Goal: Task Accomplishment & Management: Use online tool/utility

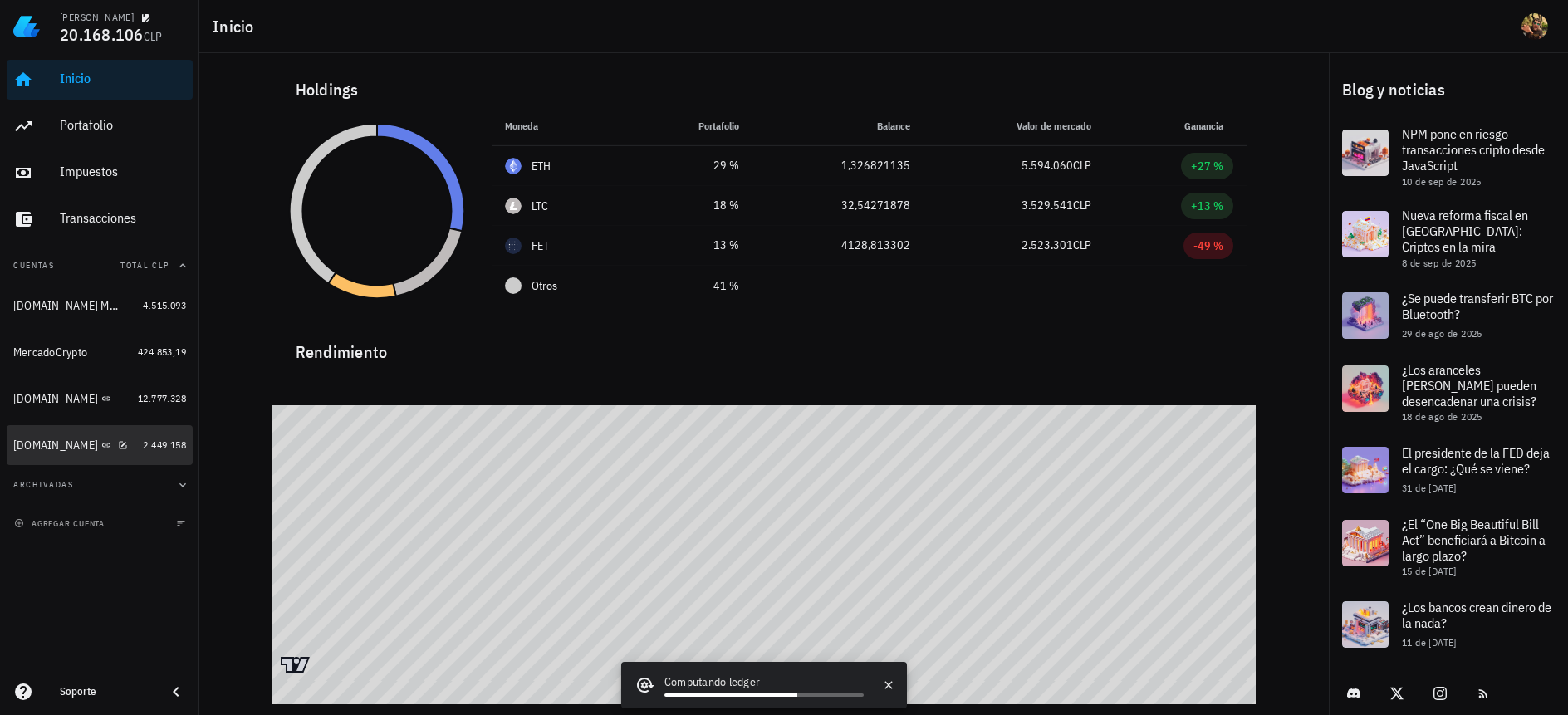
click at [42, 443] on div "[DOMAIN_NAME]" at bounding box center [55, 445] width 84 height 14
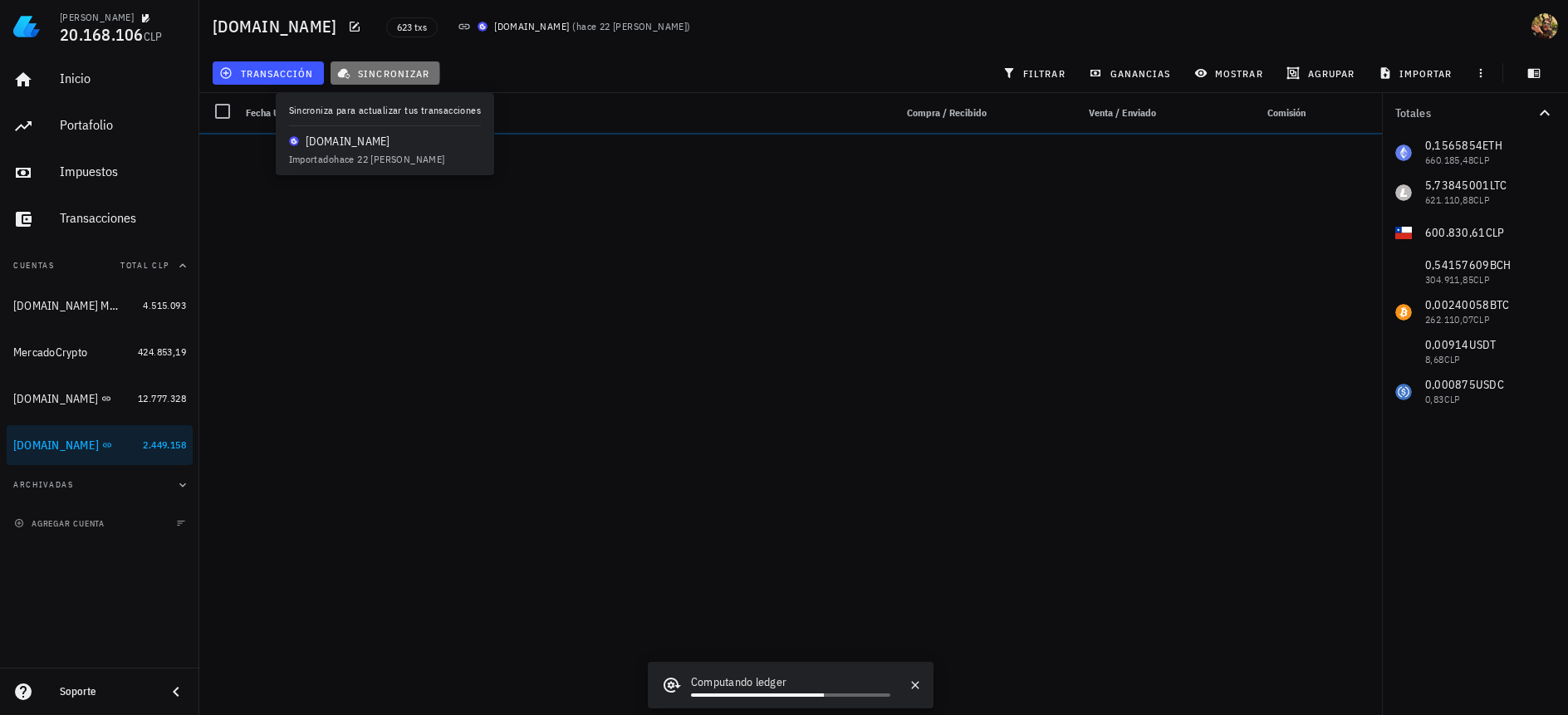
click at [380, 71] on span "sincronizar" at bounding box center [385, 73] width 89 height 14
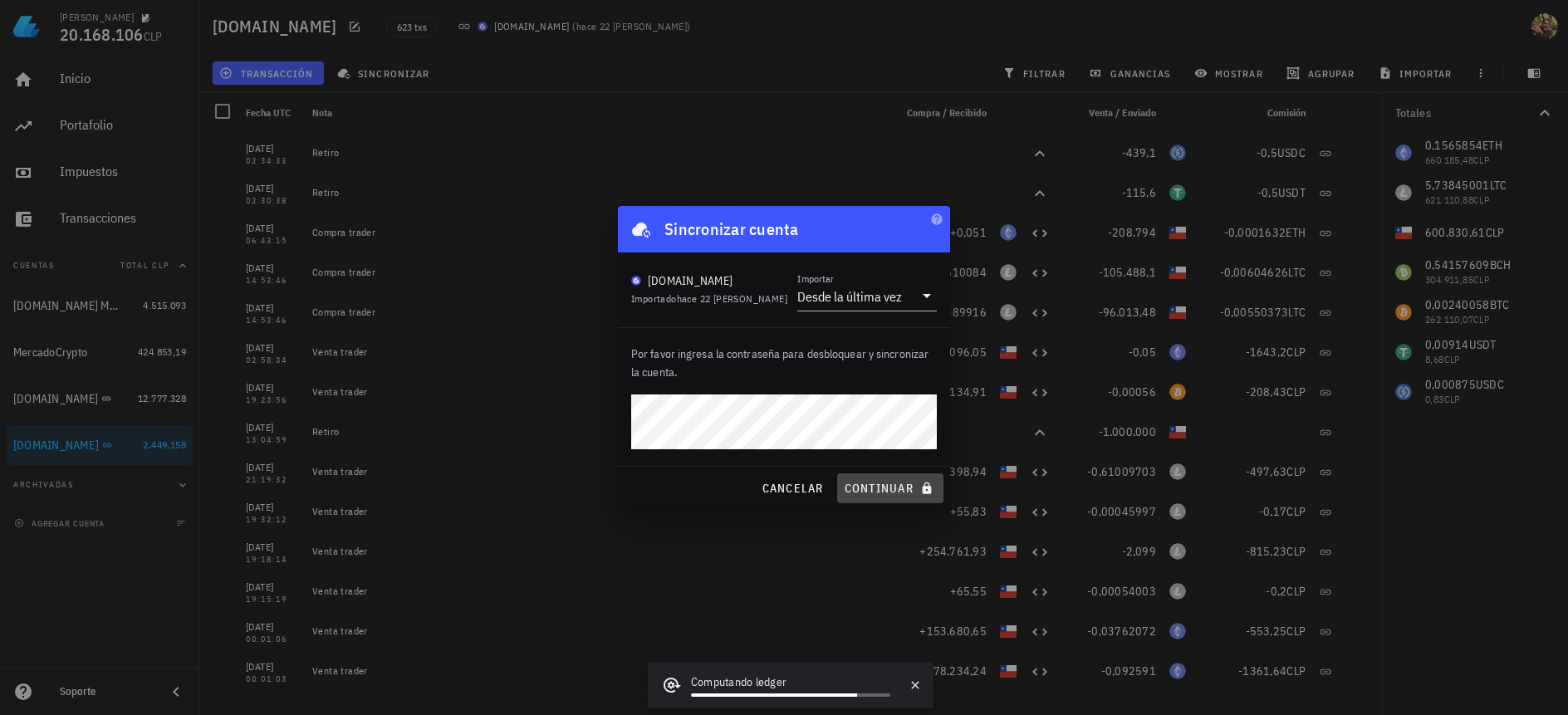
click at [894, 489] on span "continuar" at bounding box center [890, 489] width 93 height 15
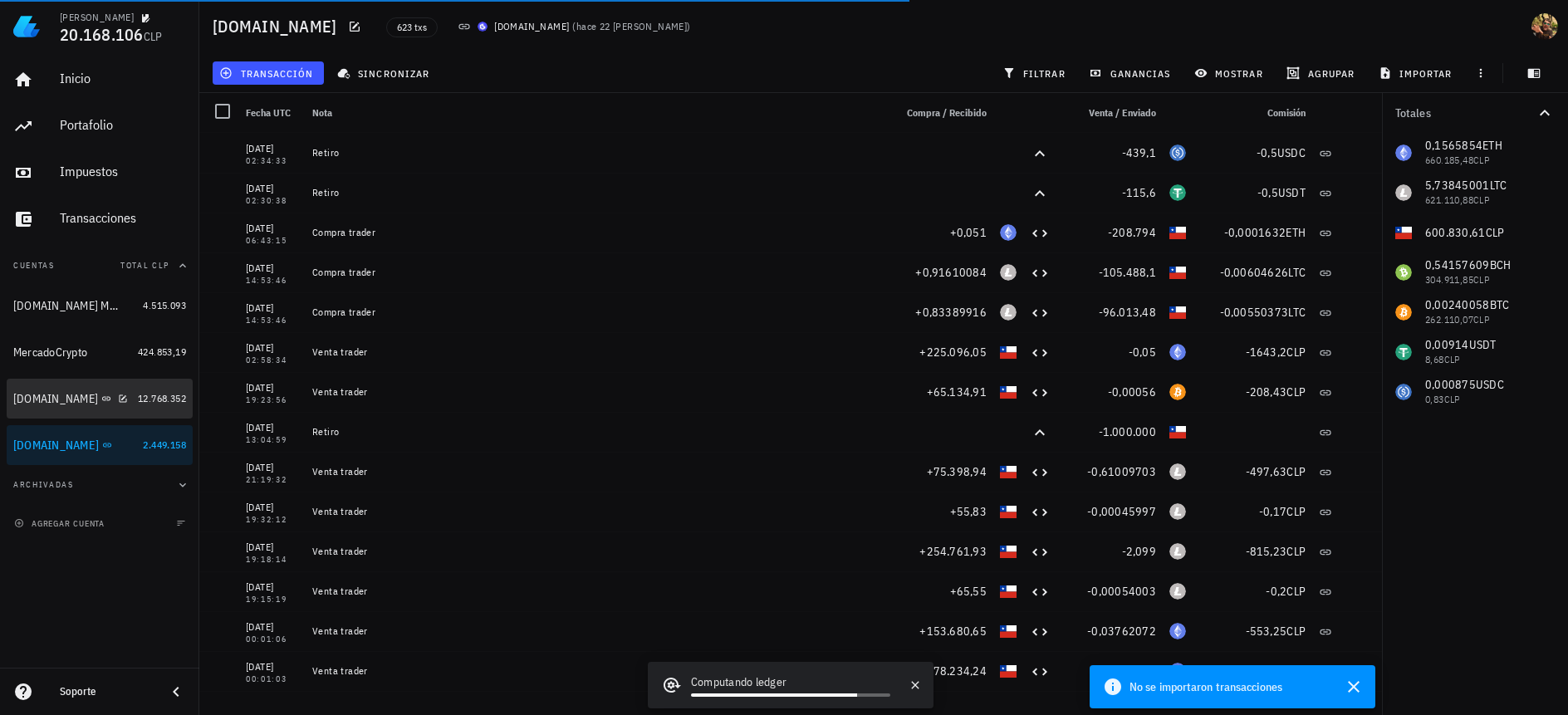
click at [44, 403] on div "[DOMAIN_NAME]" at bounding box center [55, 398] width 84 height 14
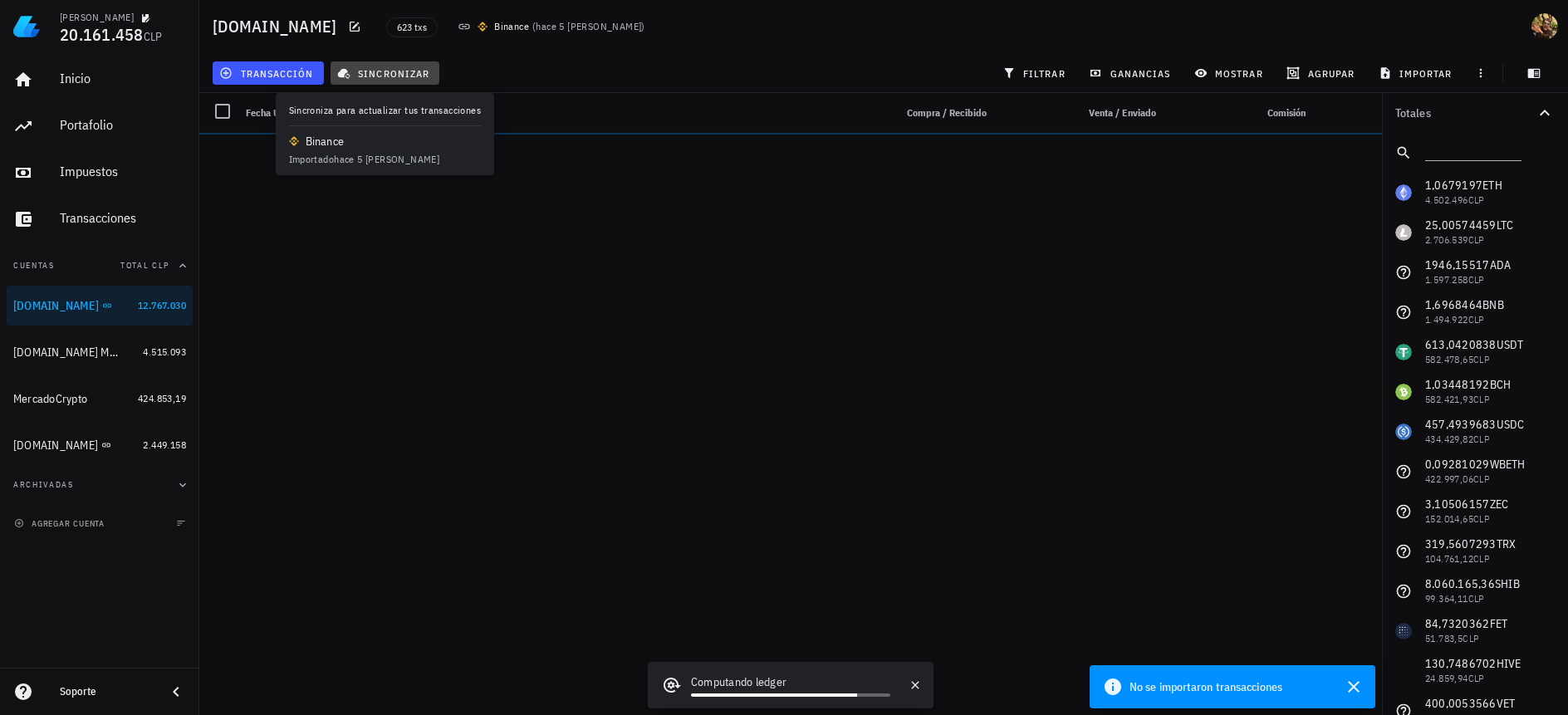
click at [382, 76] on span "sincronizar" at bounding box center [385, 73] width 89 height 14
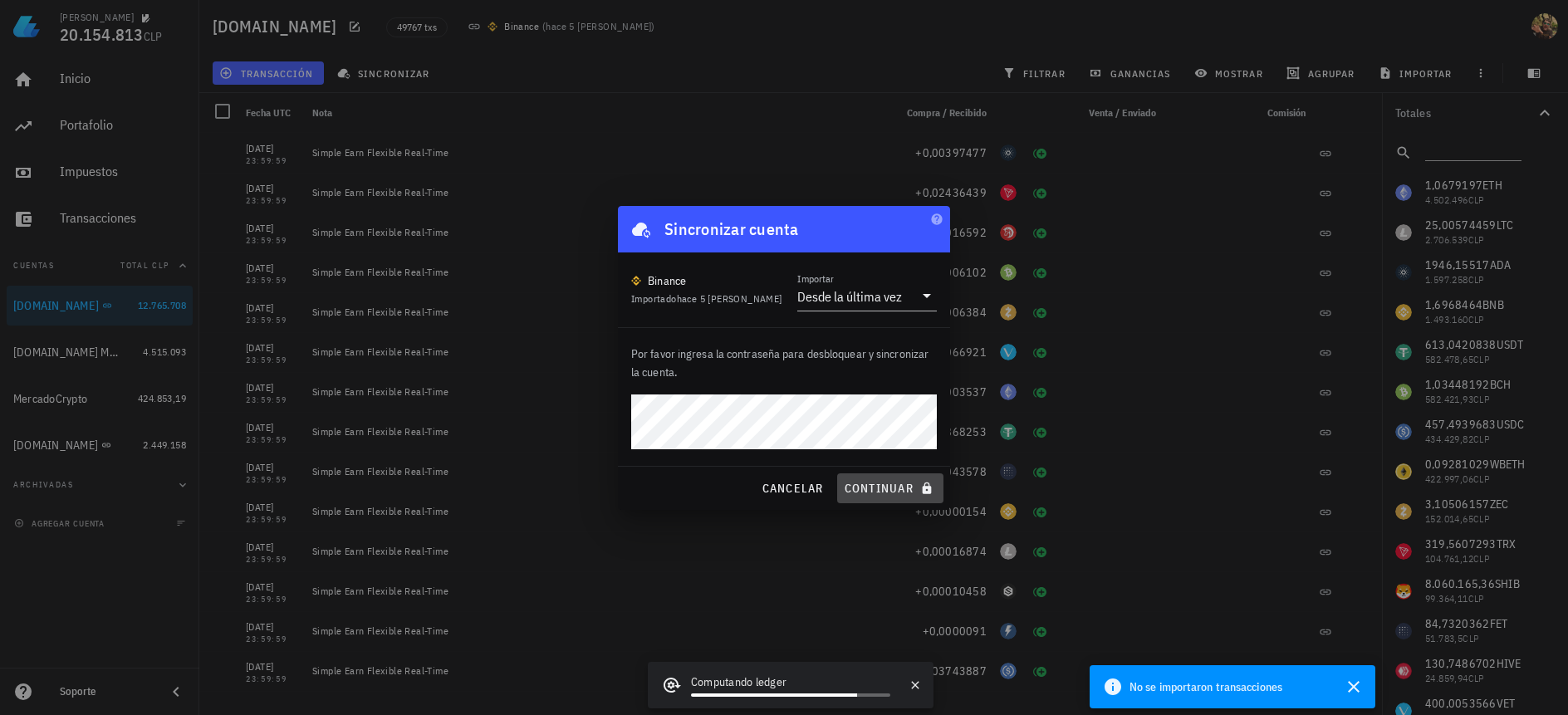
click at [876, 492] on span "continuar" at bounding box center [890, 489] width 93 height 15
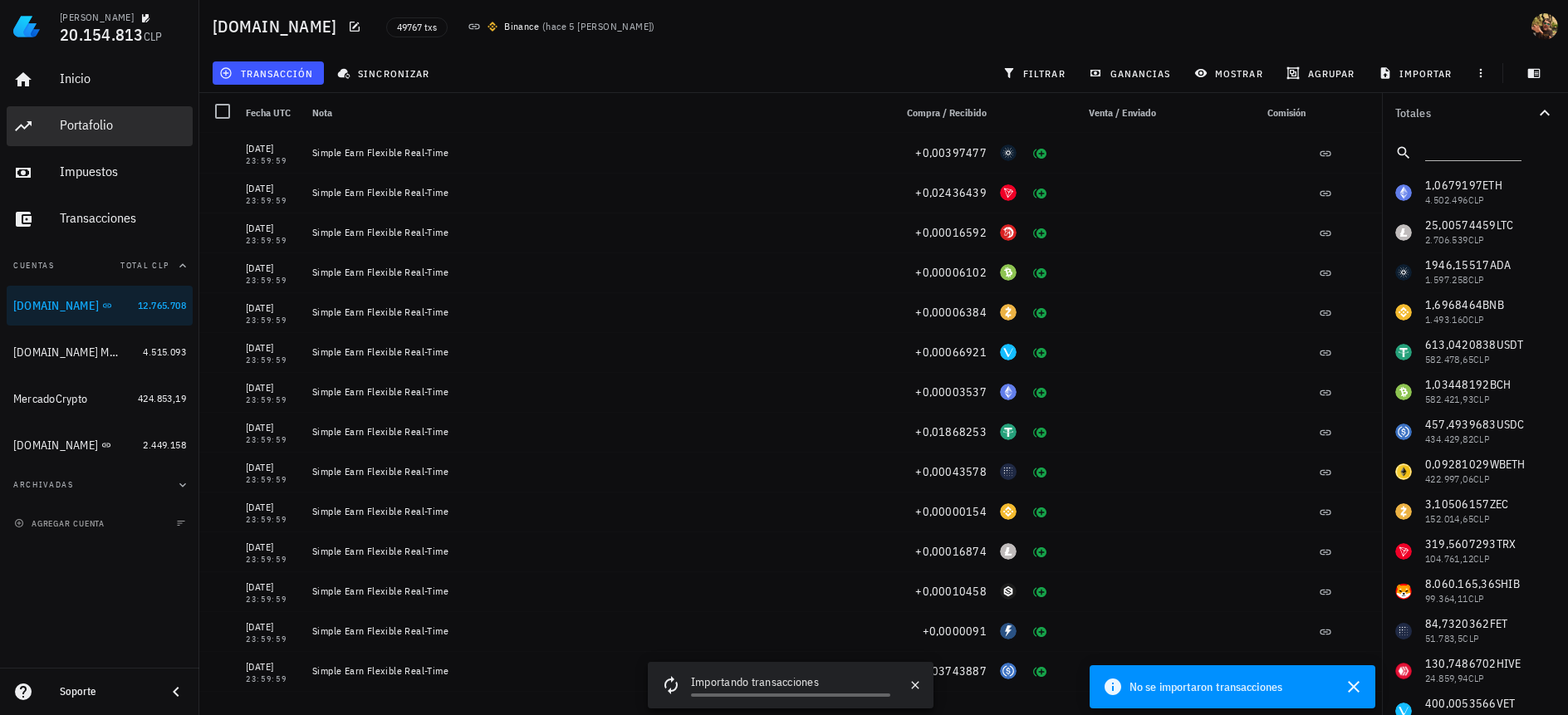
click at [68, 118] on div "Portafolio" at bounding box center [123, 124] width 126 height 16
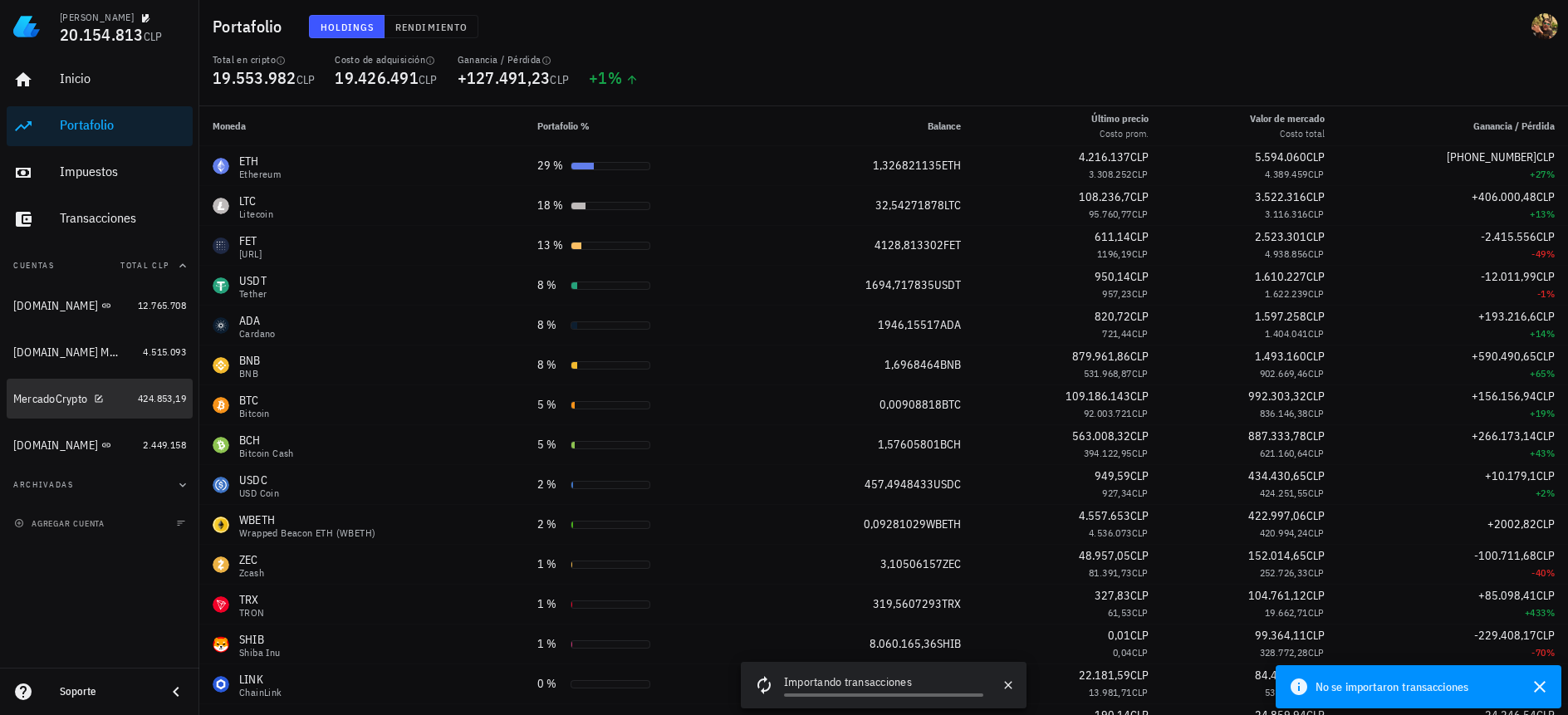
click at [42, 396] on div "MercadoCrypto" at bounding box center [50, 398] width 74 height 14
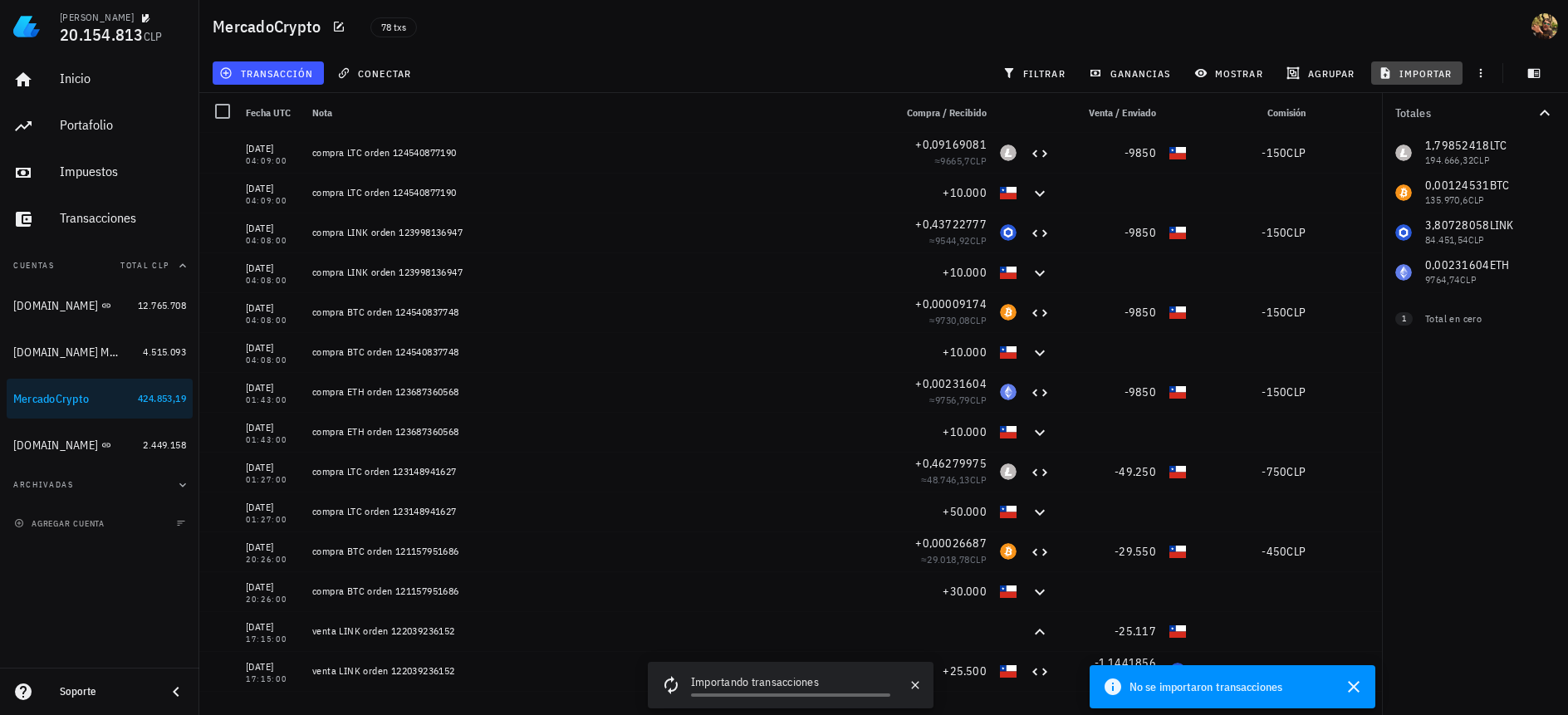
click at [1423, 72] on span "importar" at bounding box center [1416, 73] width 71 height 14
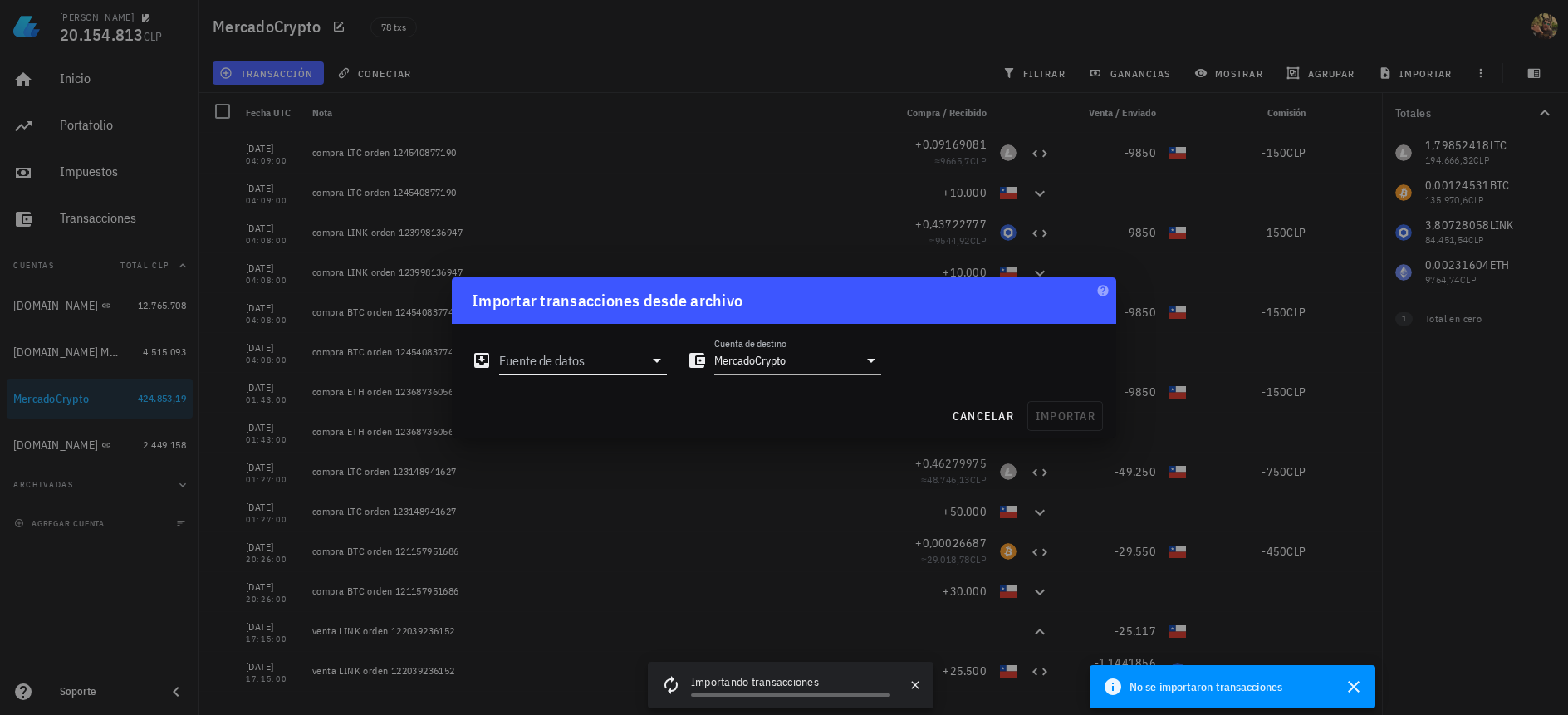
click at [624, 364] on input "Fuente de datos" at bounding box center [571, 360] width 145 height 26
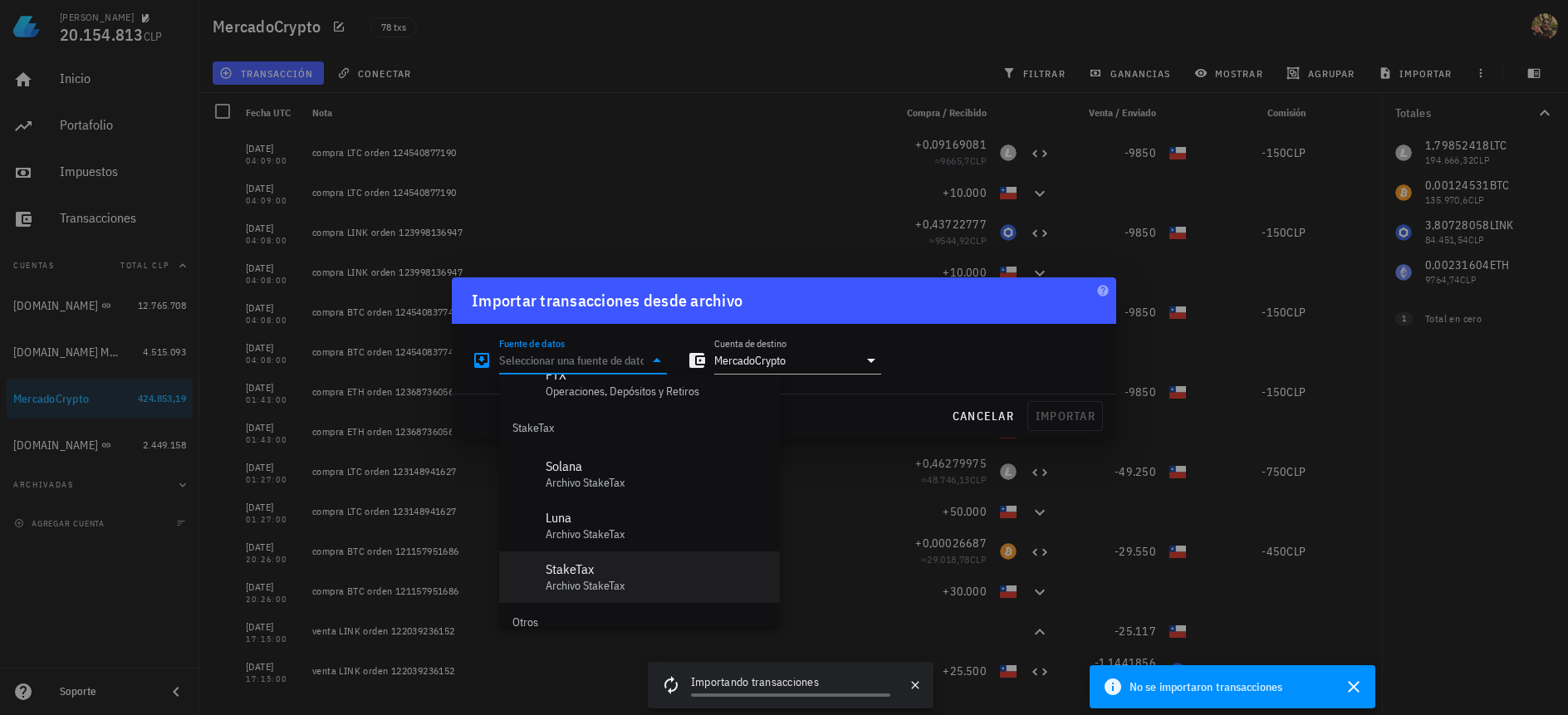
scroll to position [692, 0]
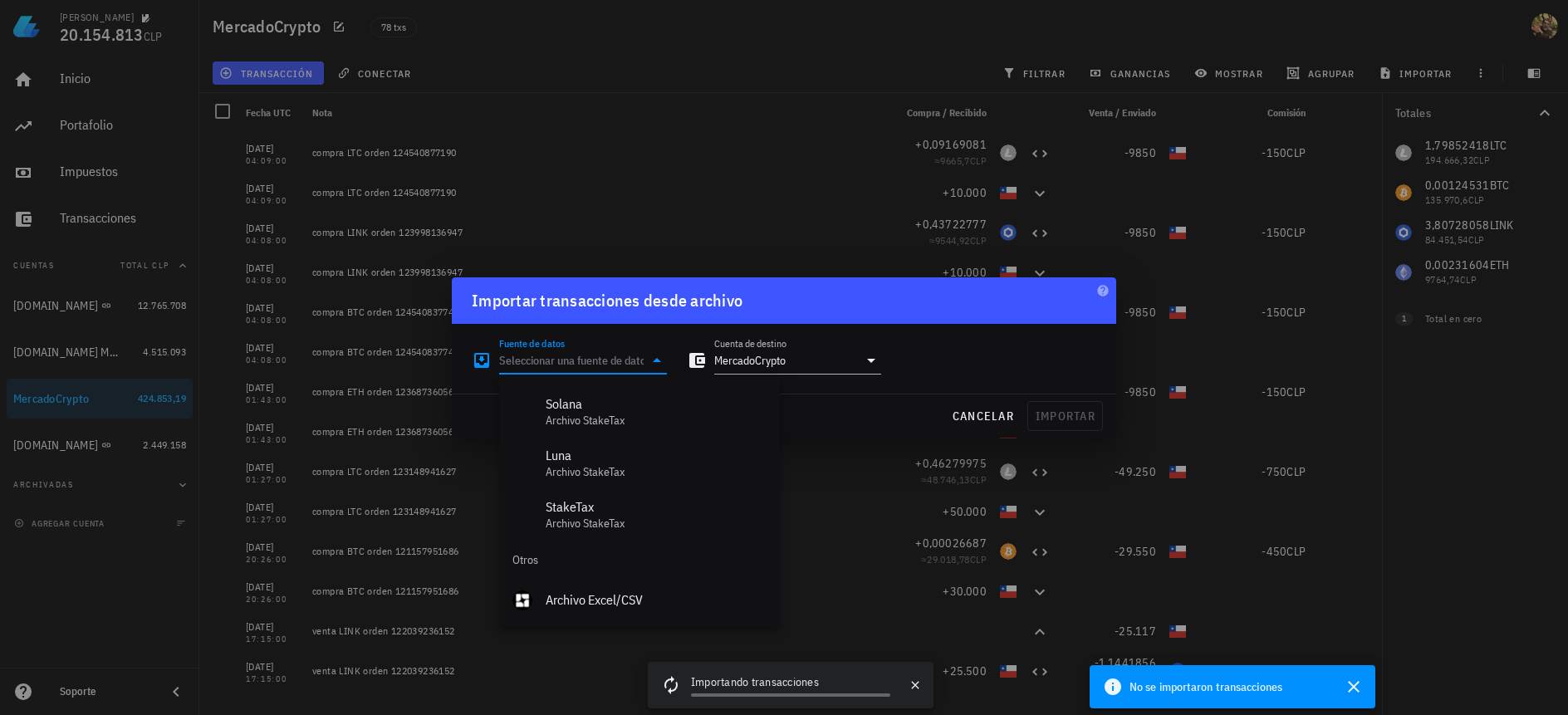
drag, startPoint x: 630, startPoint y: 598, endPoint x: 644, endPoint y: 581, distance: 22.0
click at [630, 598] on div "Archivo Excel/CSV" at bounding box center [656, 599] width 221 height 16
type input "Archivo Excel/CSV"
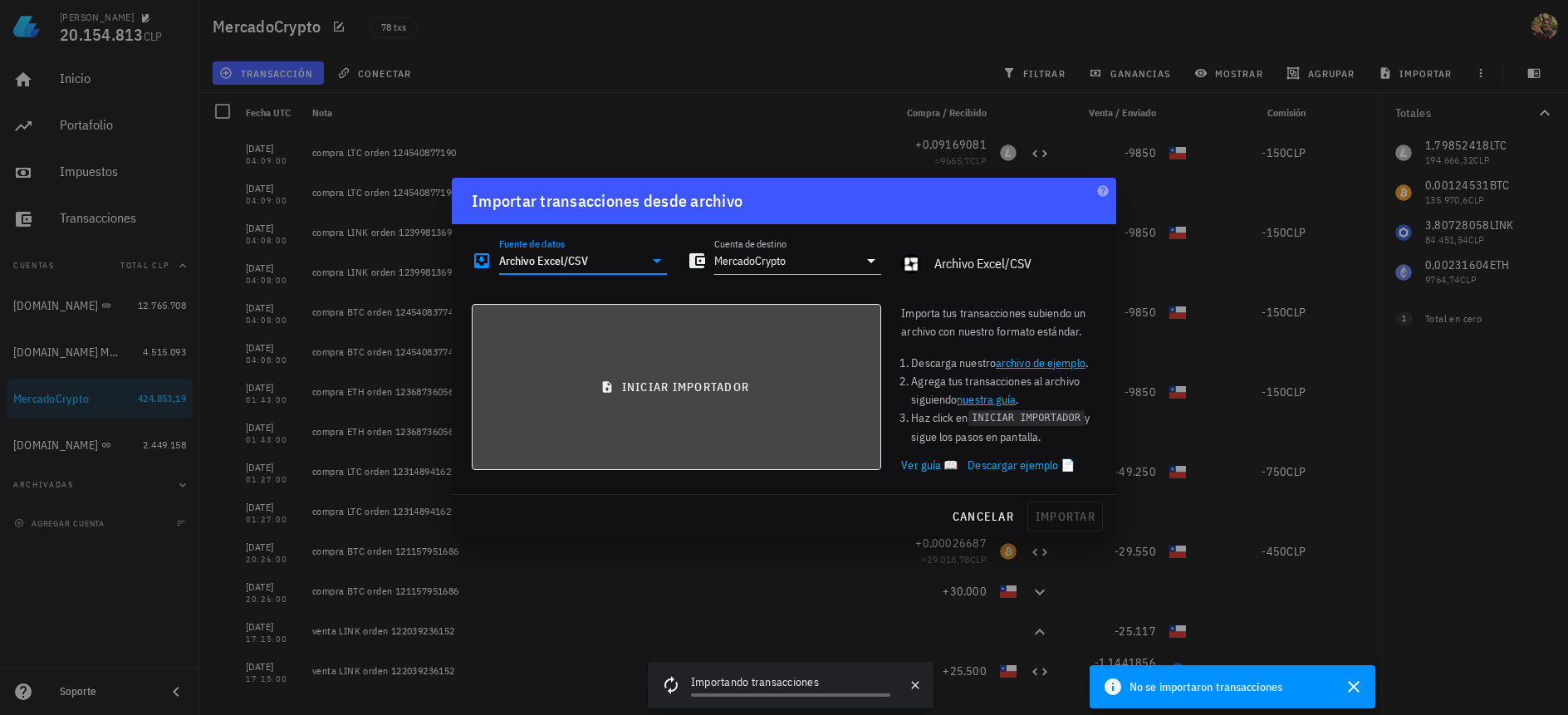
click at [691, 382] on span "iniciar importador" at bounding box center [676, 387] width 382 height 15
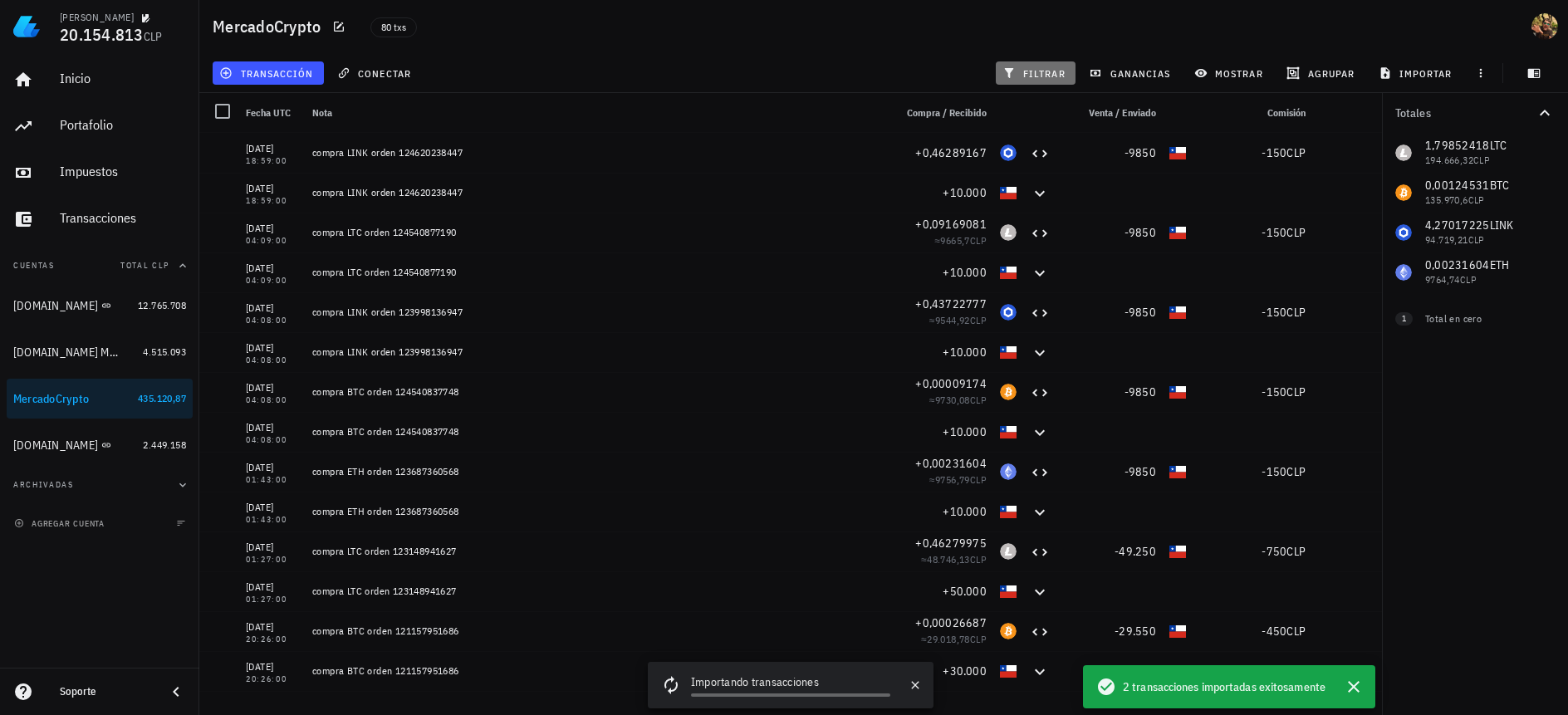
click at [1013, 80] on button "filtrar" at bounding box center [1036, 72] width 80 height 23
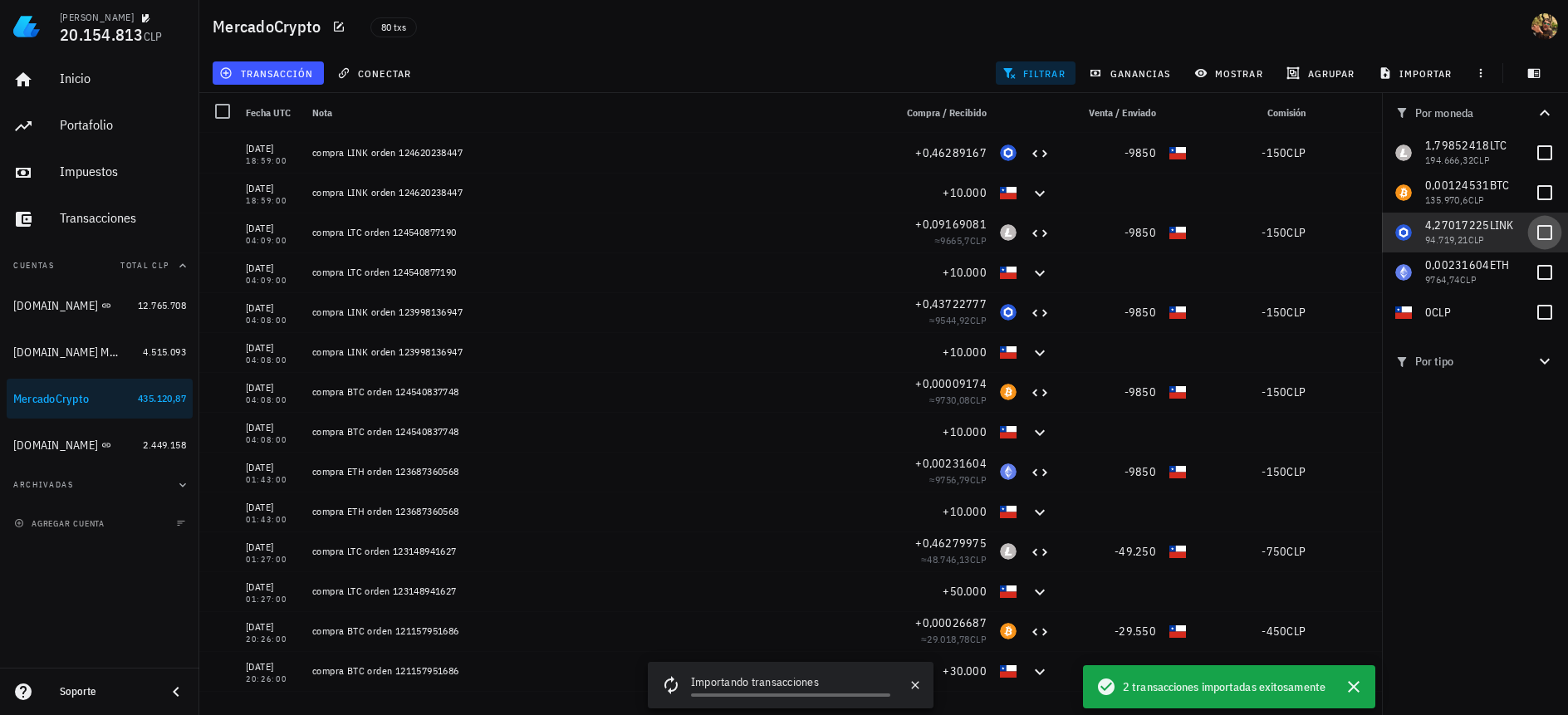
click at [1542, 236] on div at bounding box center [1544, 232] width 28 height 28
checkbox input "true"
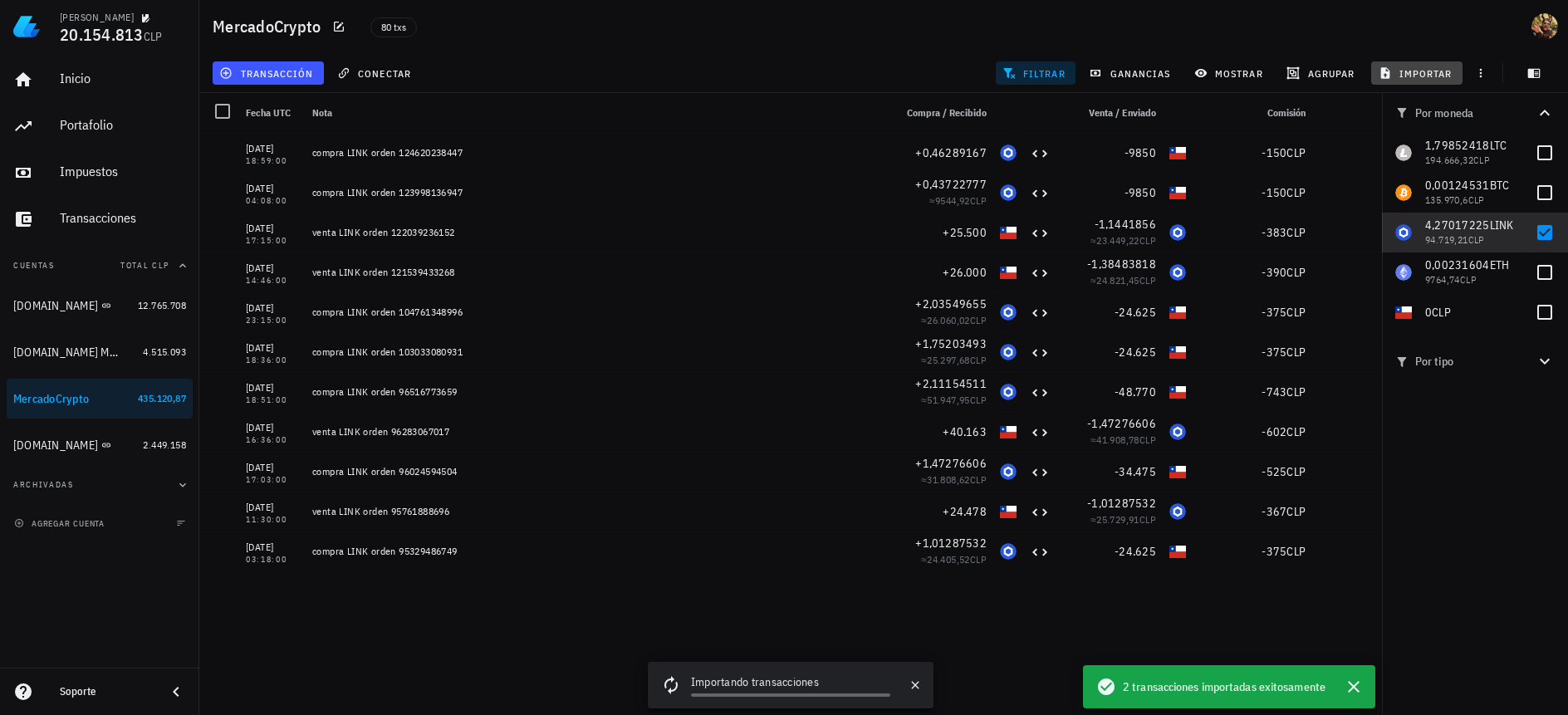
click at [1403, 71] on span "importar" at bounding box center [1416, 73] width 71 height 14
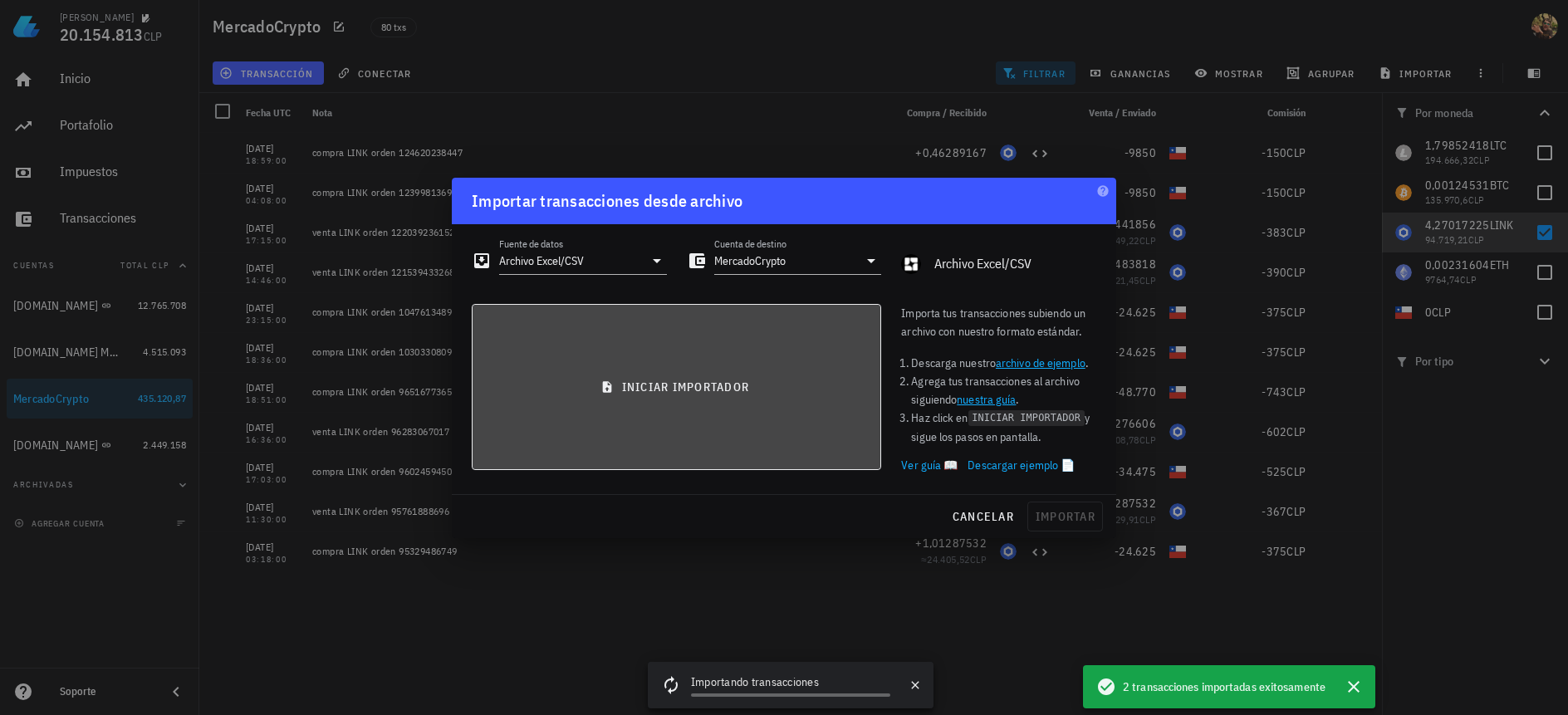
click at [692, 394] on button "iniciar importador" at bounding box center [676, 386] width 410 height 166
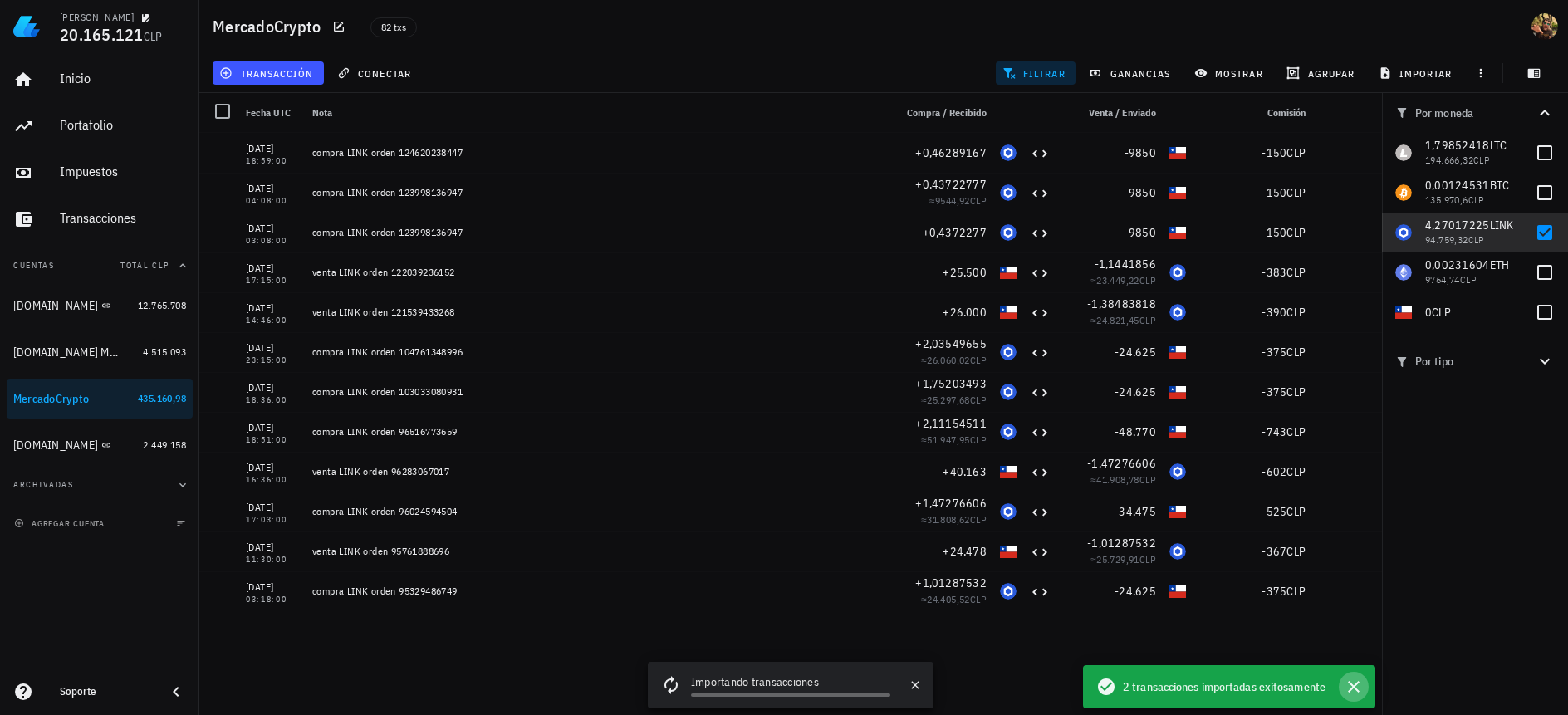
click at [1353, 681] on icon "button" at bounding box center [1353, 686] width 20 height 20
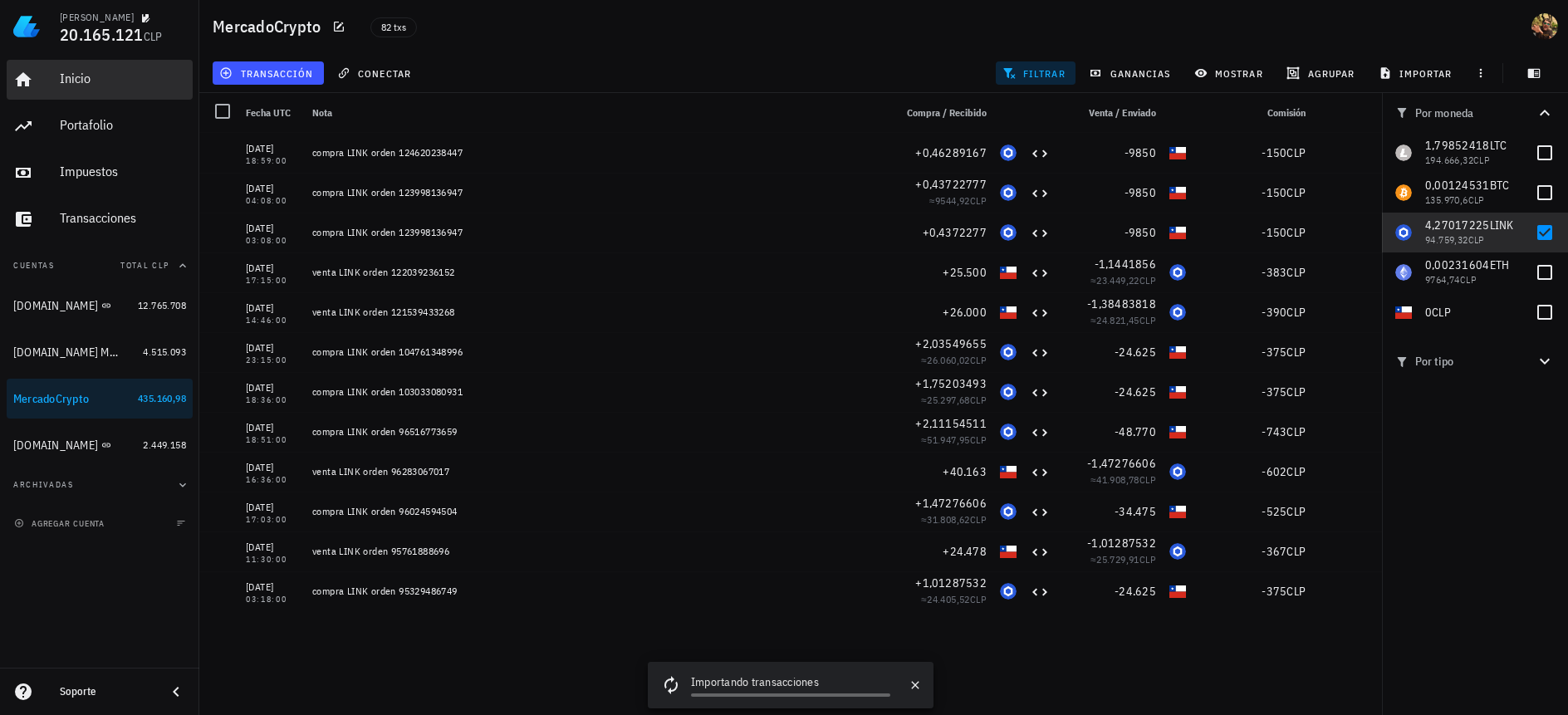
click at [87, 76] on div "Inicio" at bounding box center [123, 78] width 126 height 16
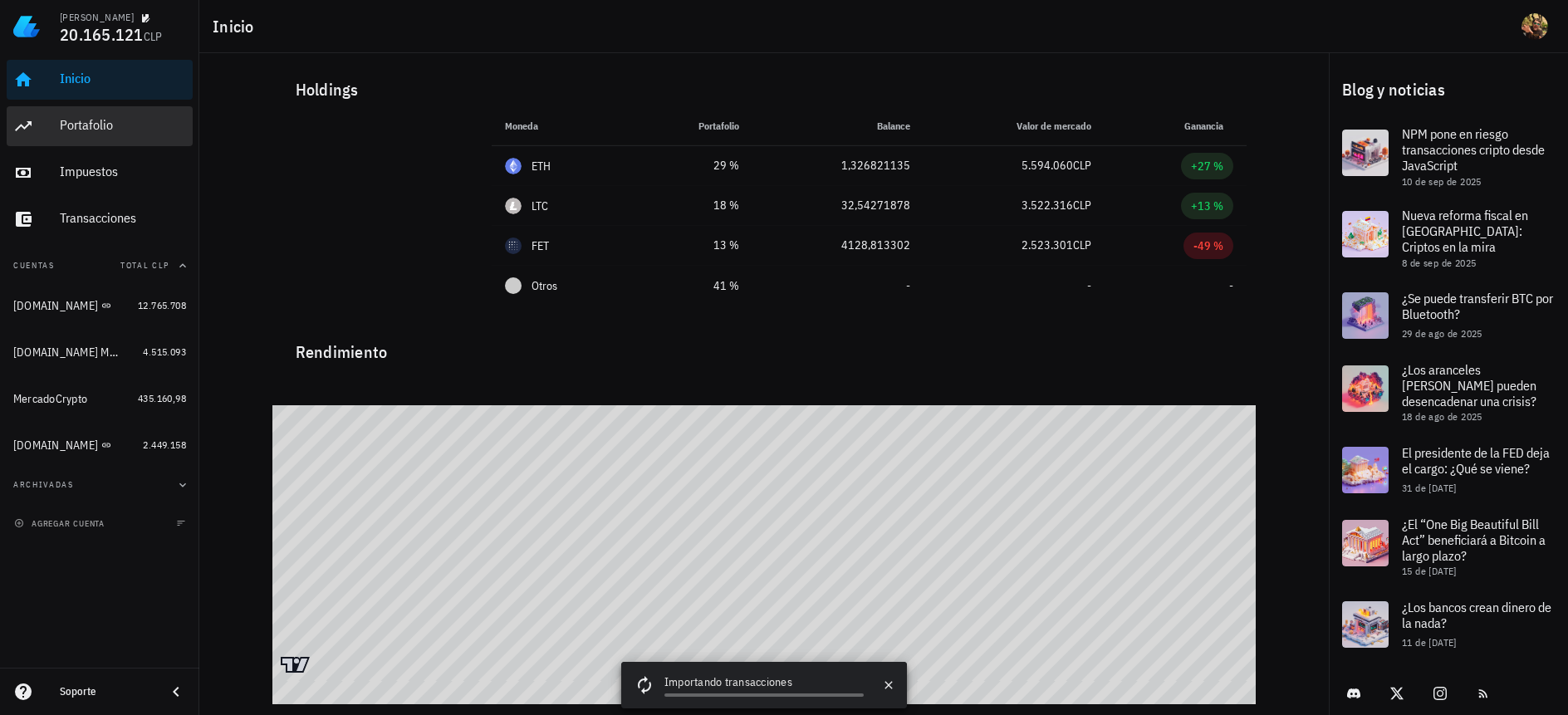
click at [89, 120] on div "Portafolio" at bounding box center [123, 124] width 126 height 16
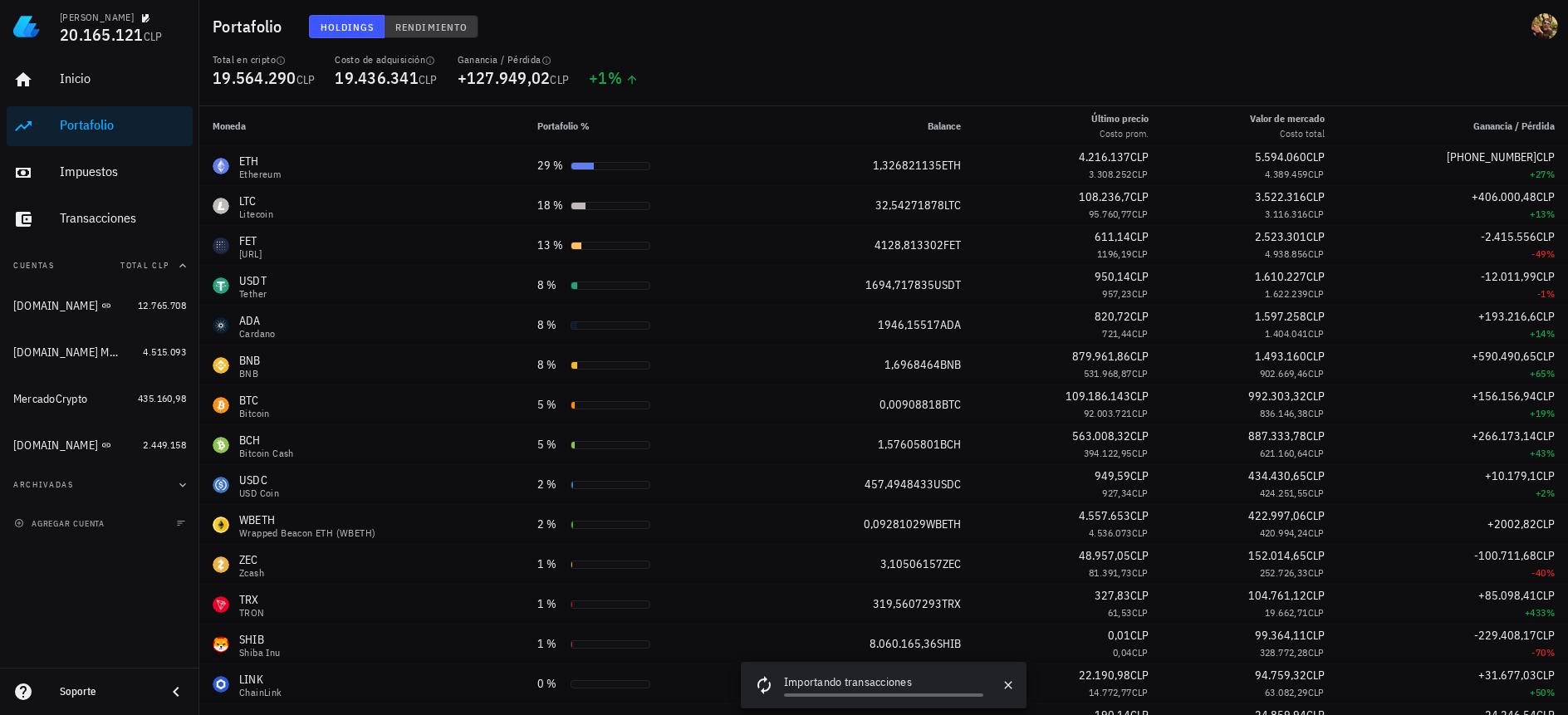
click at [425, 28] on span "Rendimiento" at bounding box center [431, 26] width 73 height 13
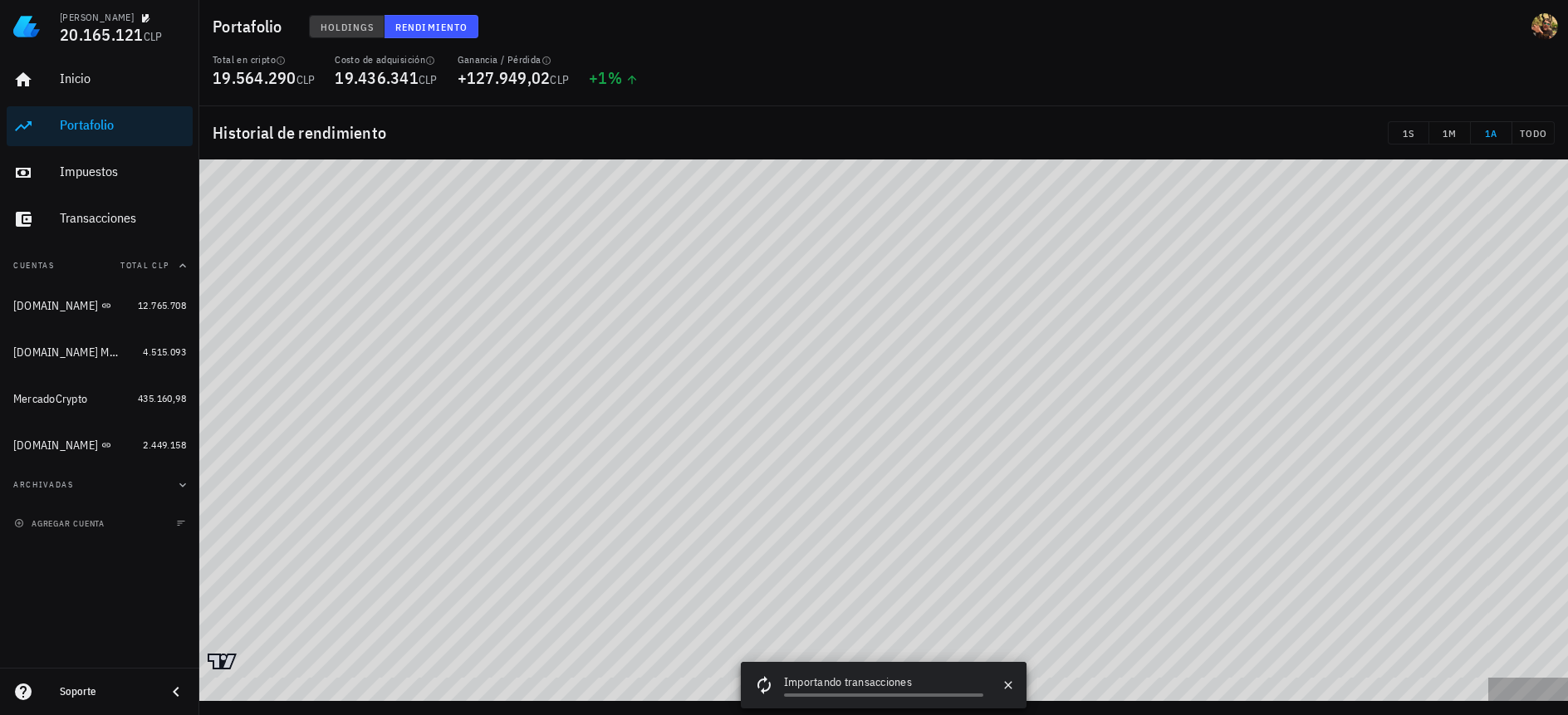
click at [332, 26] on span "Holdings" at bounding box center [347, 26] width 55 height 13
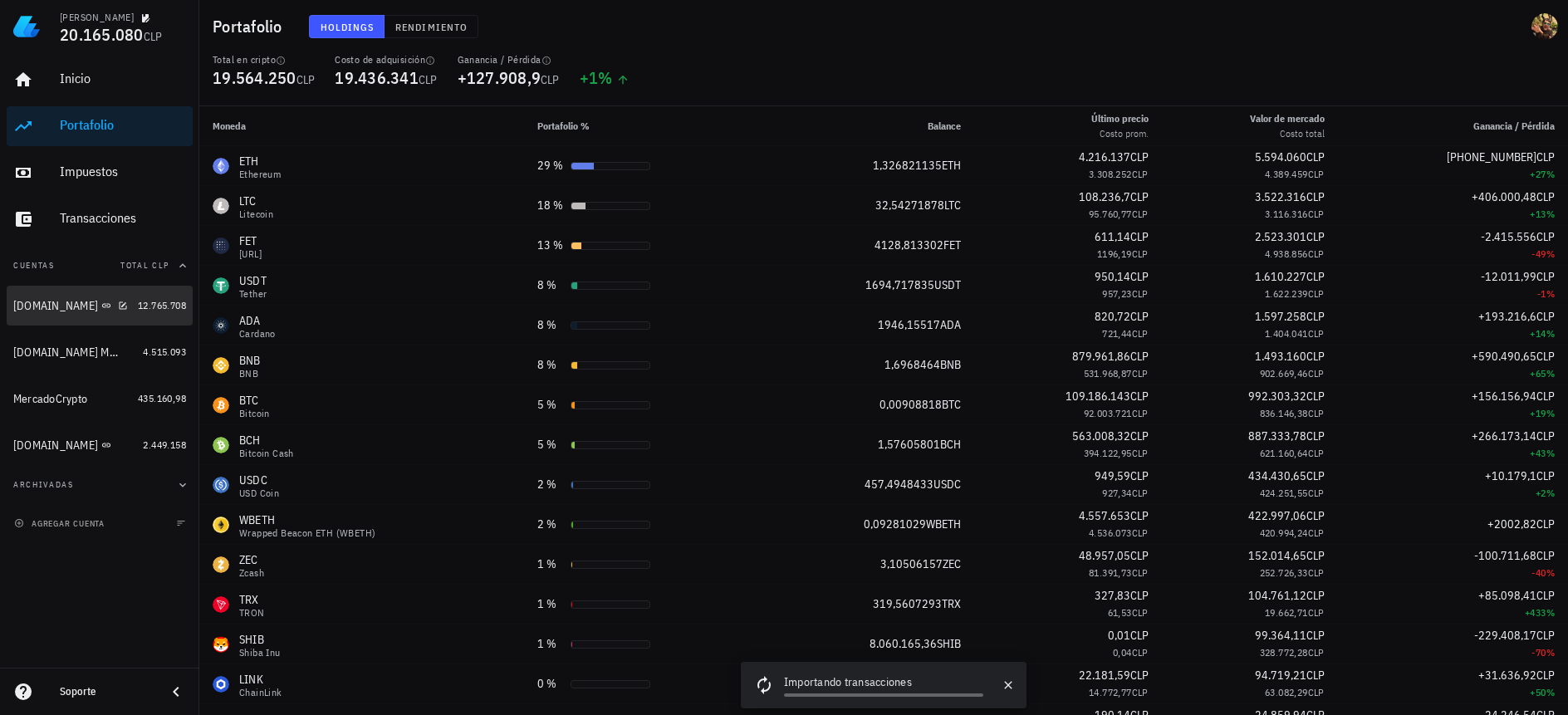
click at [72, 303] on div "[DOMAIN_NAME]" at bounding box center [55, 306] width 84 height 14
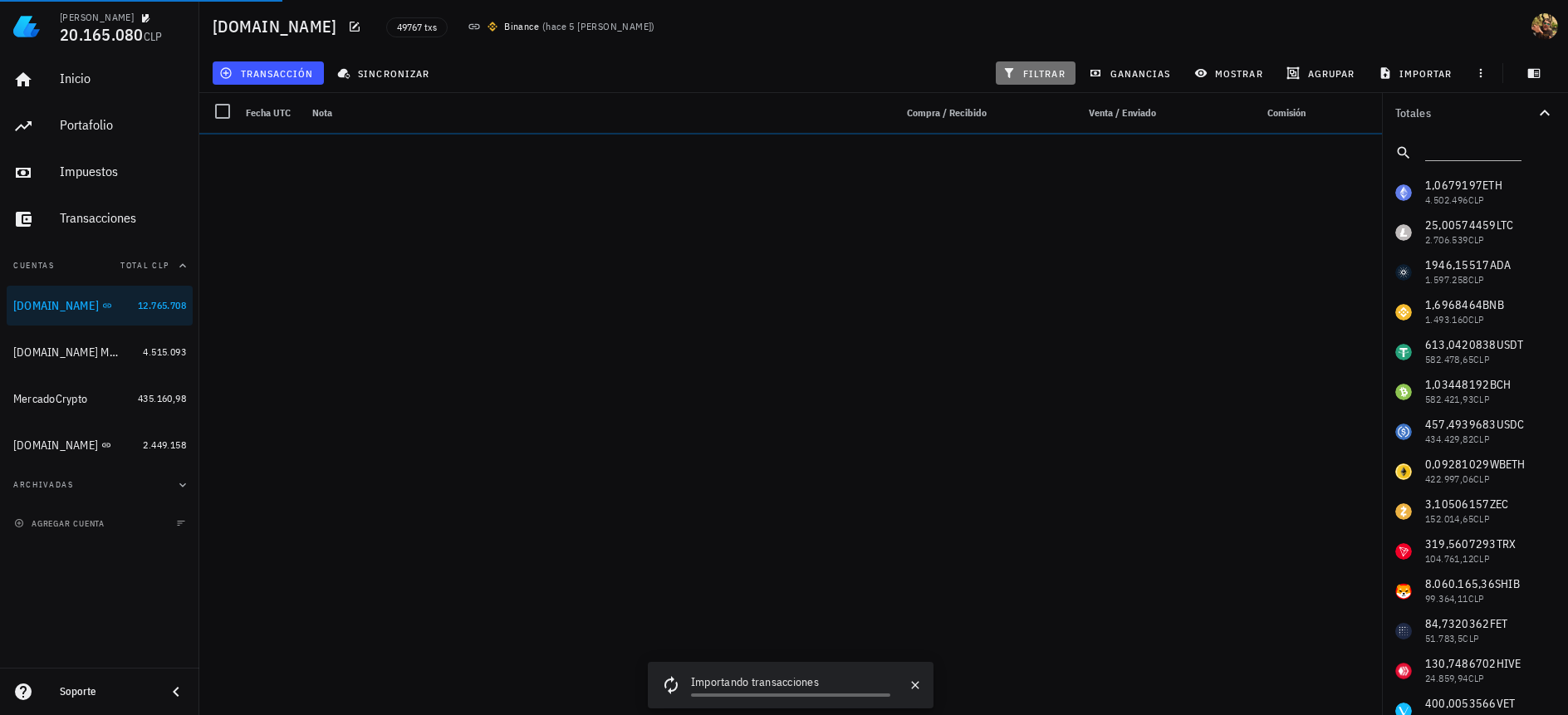
click at [1041, 72] on span "filtrar" at bounding box center [1036, 73] width 60 height 14
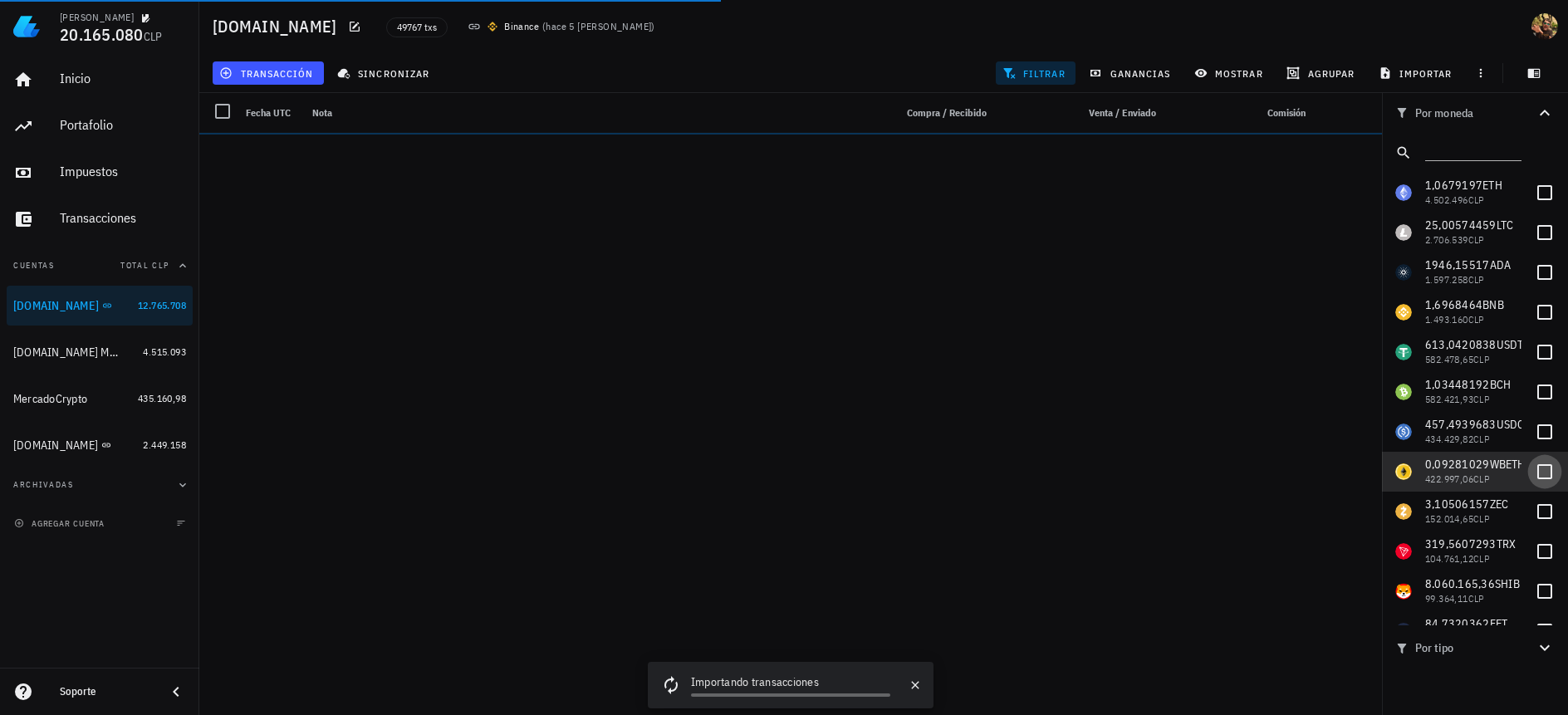
click at [1542, 468] on div at bounding box center [1544, 471] width 28 height 28
checkbox input "true"
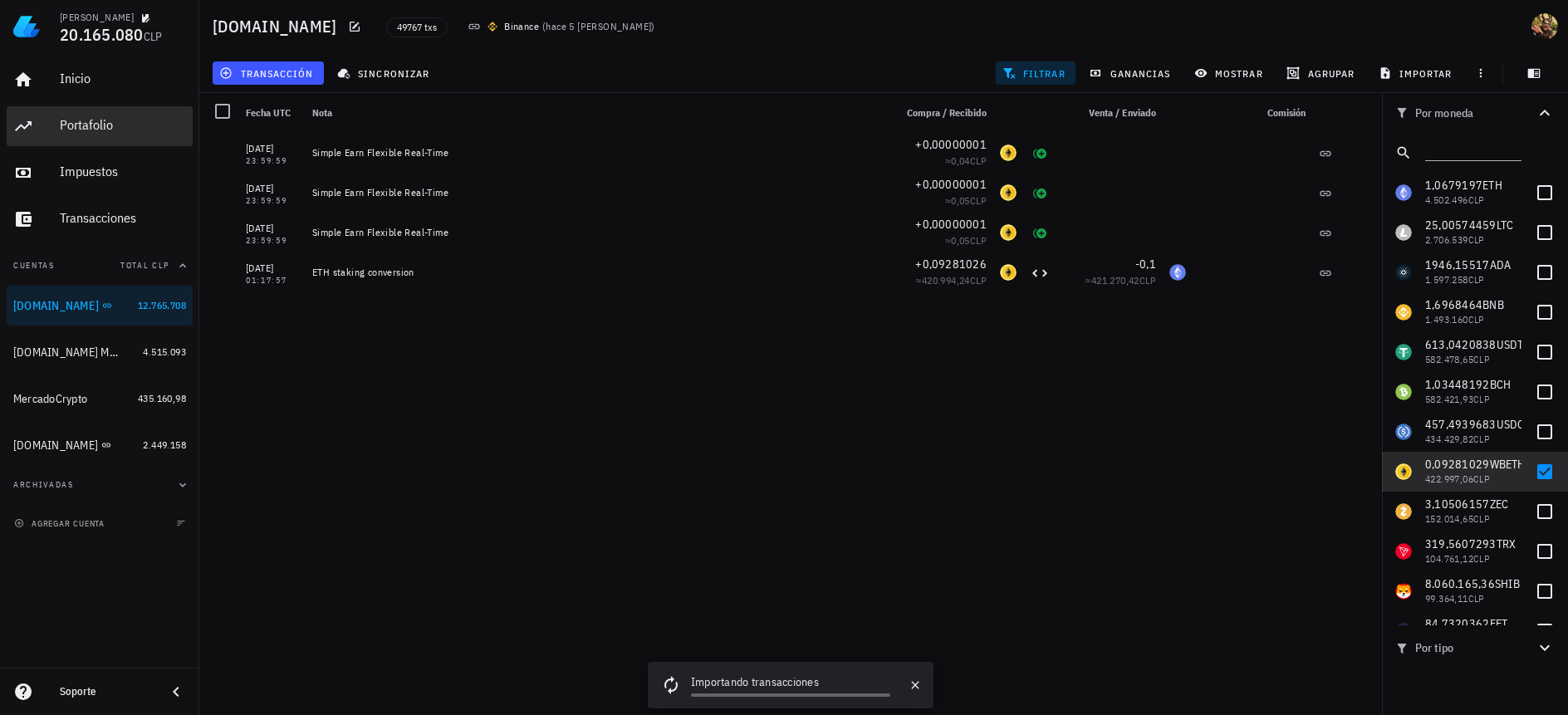
click at [112, 135] on div "Portafolio" at bounding box center [123, 126] width 126 height 37
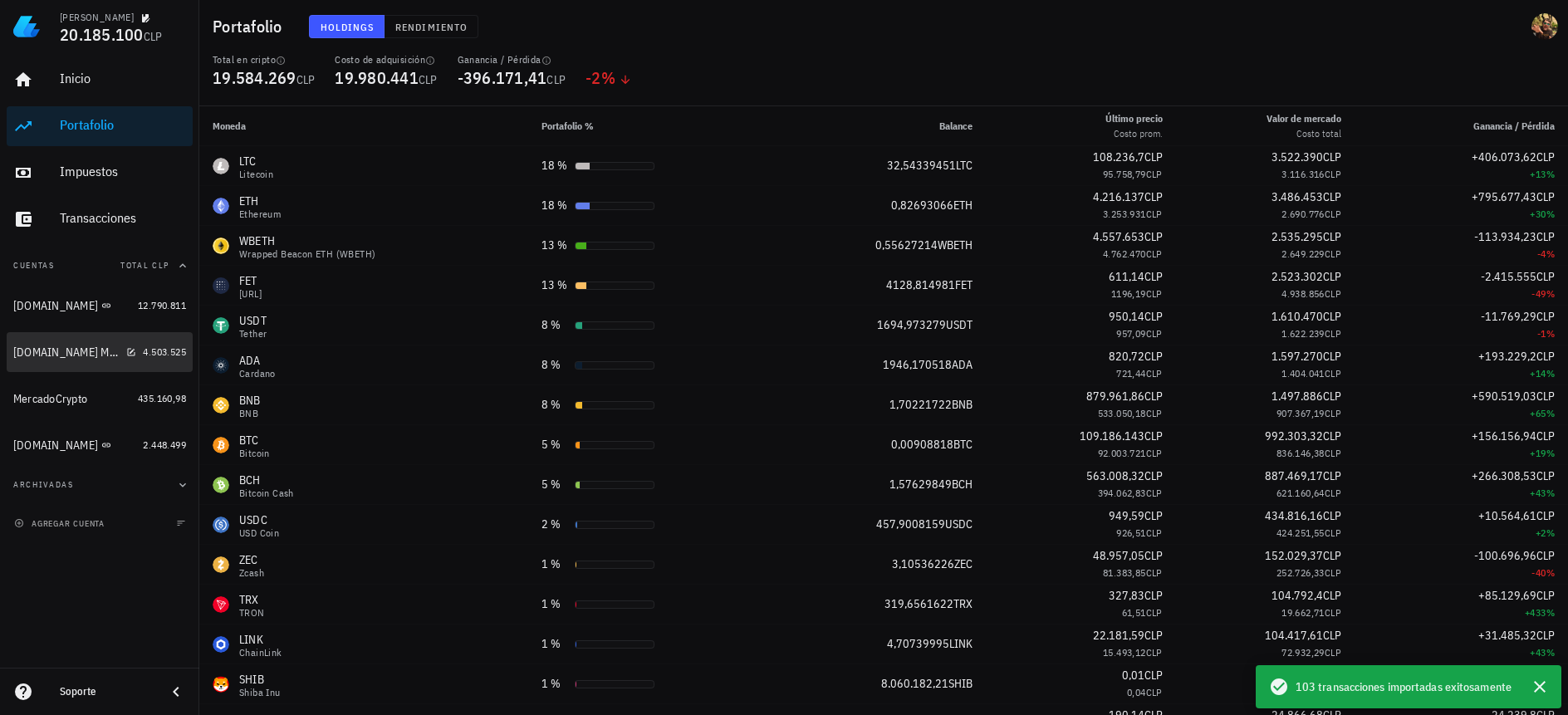
click at [51, 359] on div "[DOMAIN_NAME] Margin" at bounding box center [75, 352] width 123 height 36
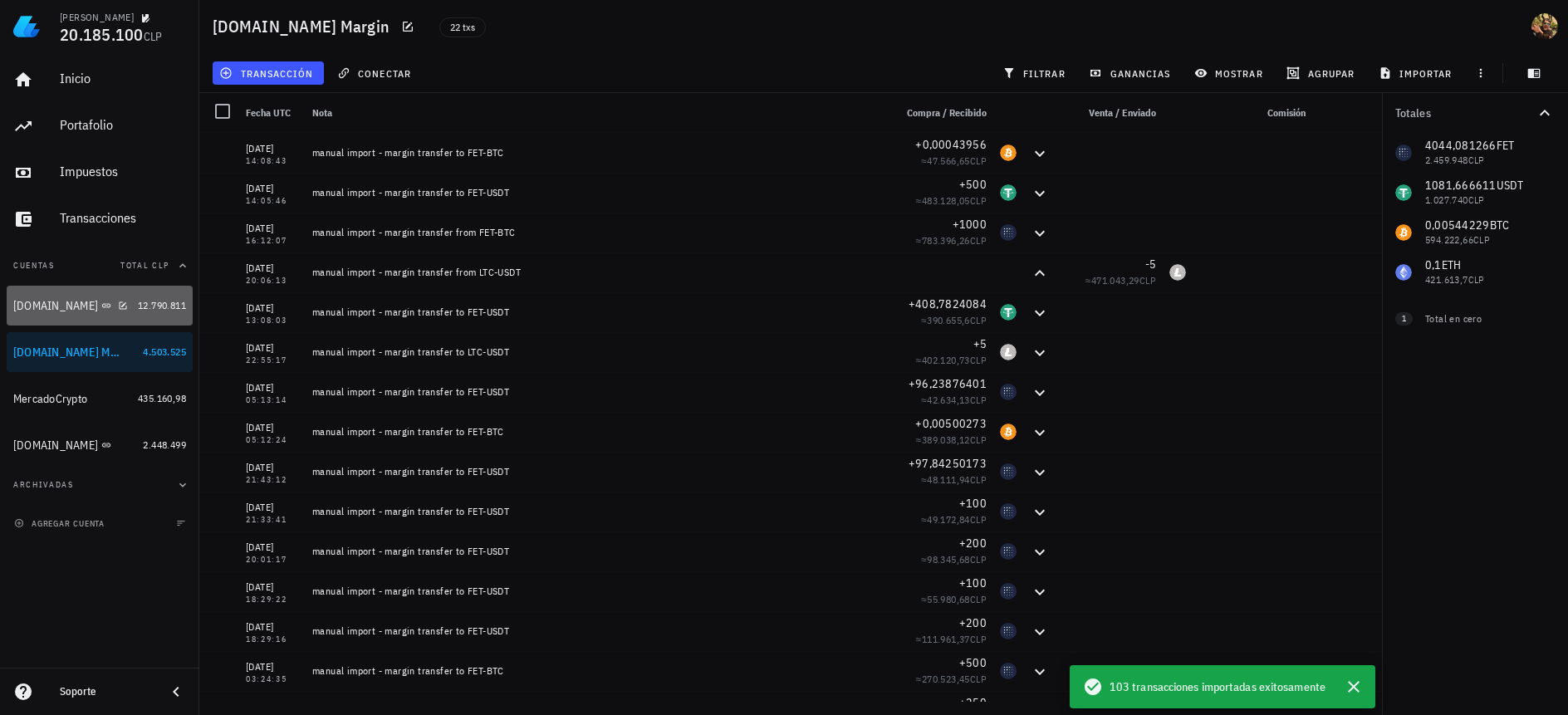
click at [47, 313] on div "[DOMAIN_NAME]" at bounding box center [72, 306] width 118 height 36
